Goal: Task Accomplishment & Management: Manage account settings

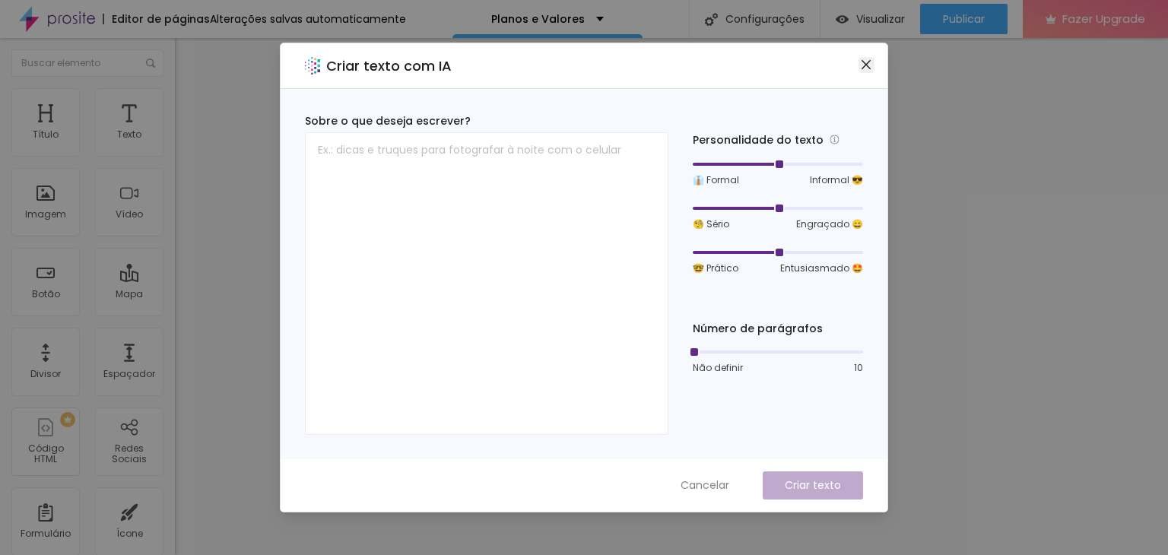
click at [865, 68] on icon "close" at bounding box center [866, 65] width 12 height 12
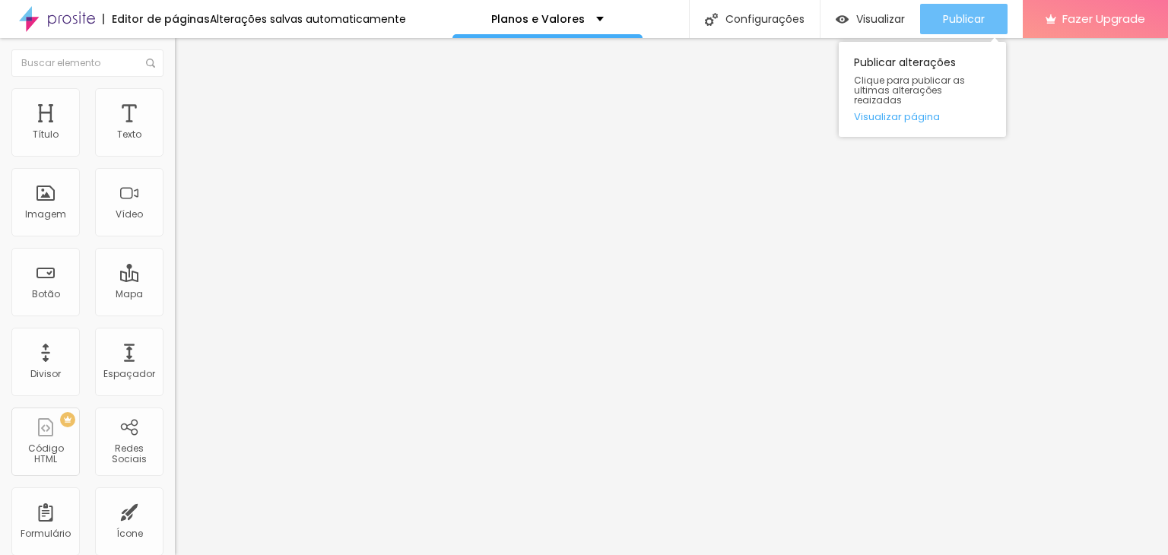
click at [957, 16] on span "Publicar" at bounding box center [964, 19] width 42 height 12
click at [913, 112] on link "Visualizar página" at bounding box center [922, 117] width 137 height 10
